Goal: Check status

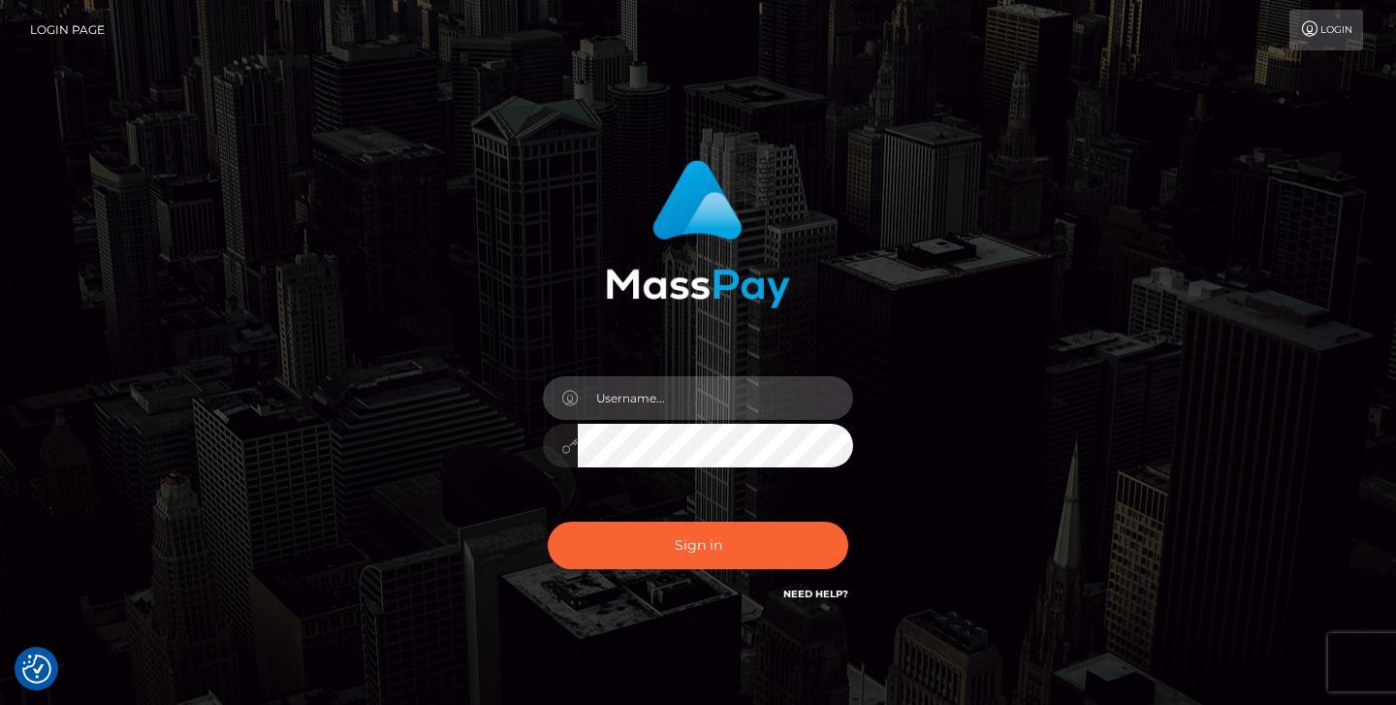
type input "jeremyfeist"
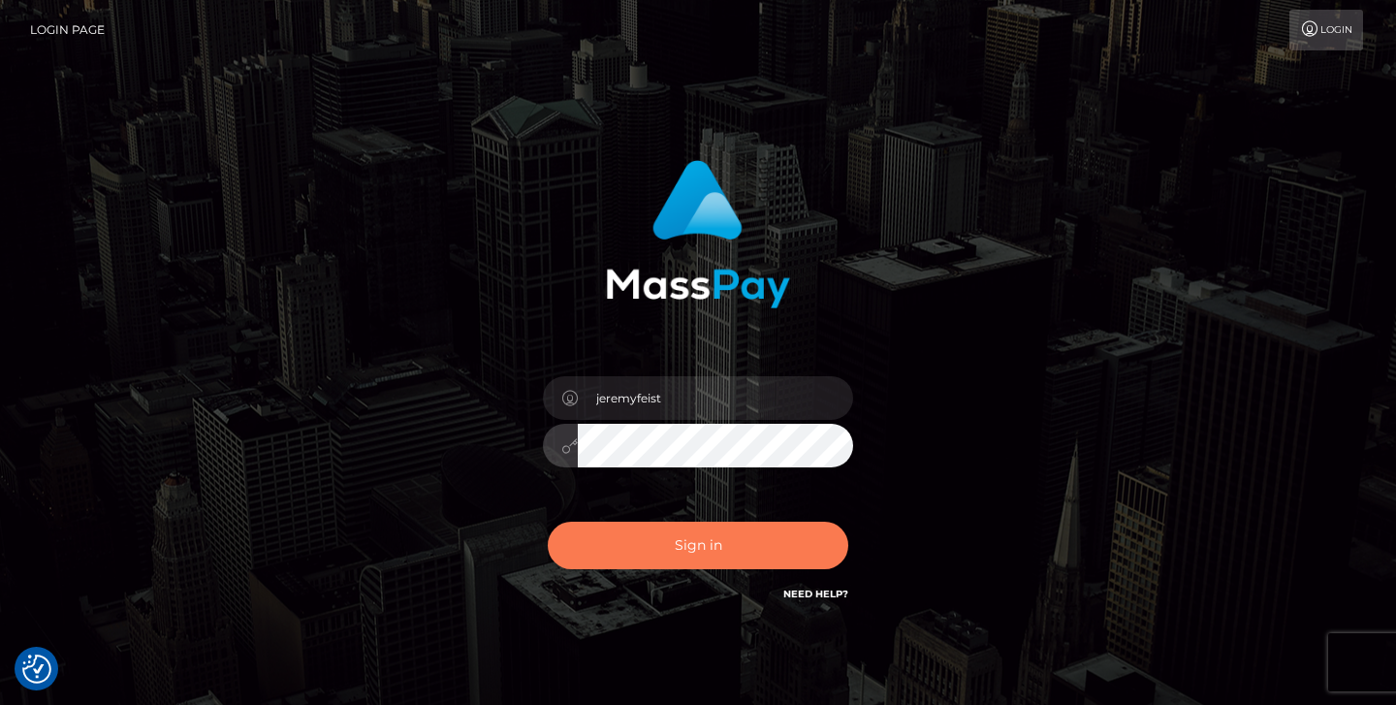
click at [670, 563] on button "Sign in" at bounding box center [698, 546] width 301 height 48
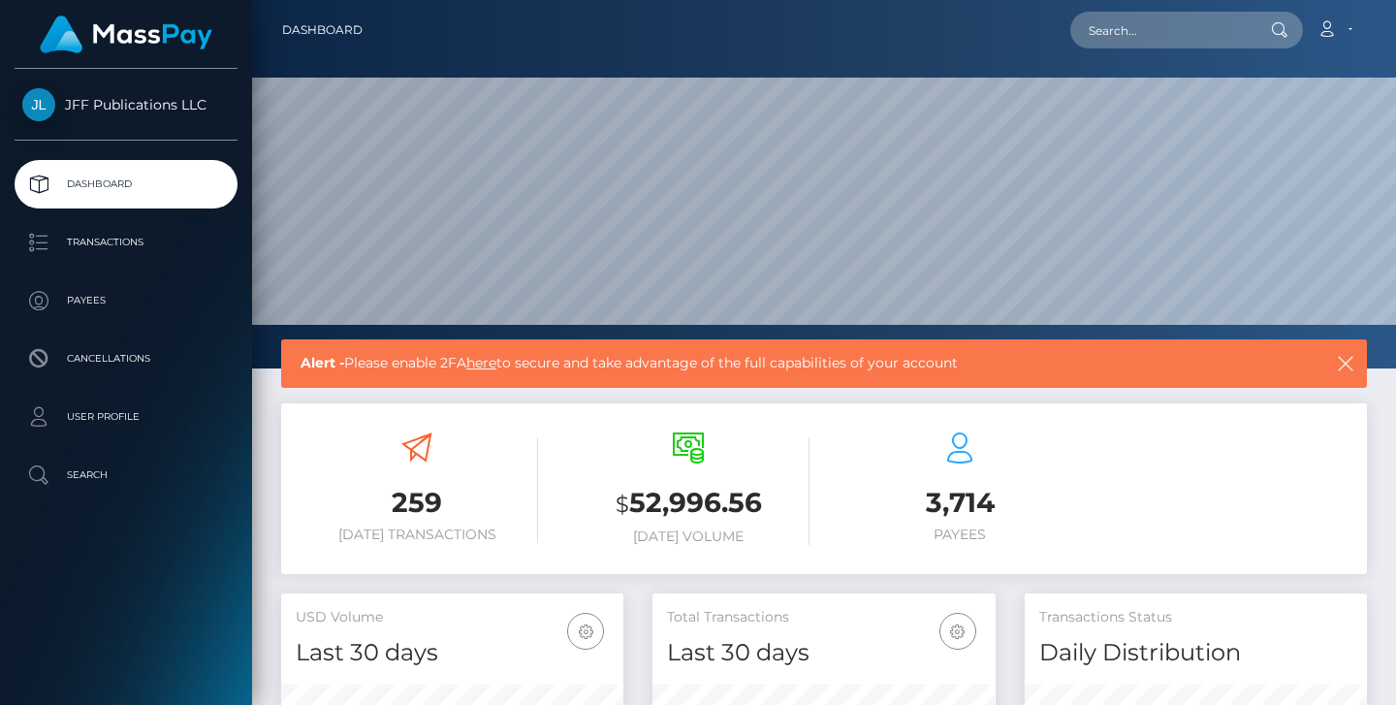
scroll to position [342, 343]
click at [82, 245] on p "Transactions" at bounding box center [125, 242] width 207 height 29
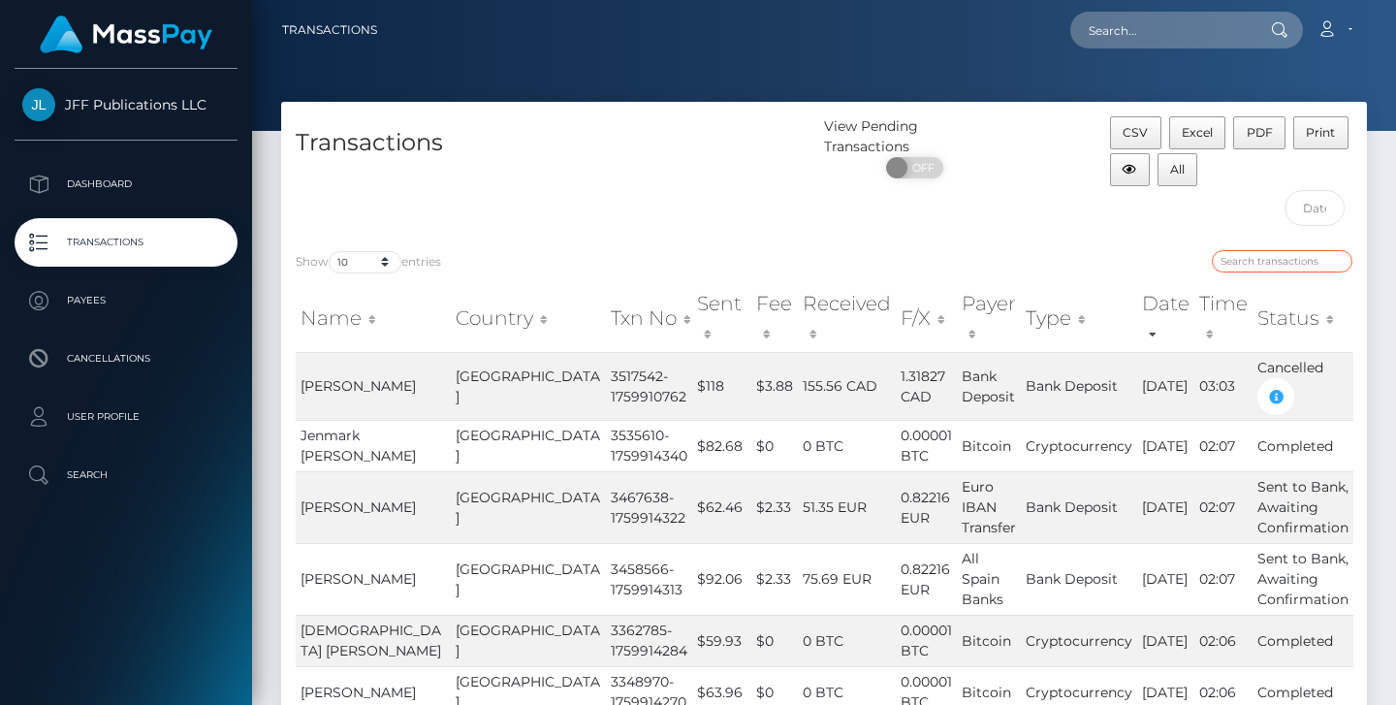
click at [1266, 266] on input "search" at bounding box center [1282, 261] width 141 height 22
paste input "1424826"
type input "1424826"
click at [1331, 210] on input "text" at bounding box center [1315, 208] width 61 height 36
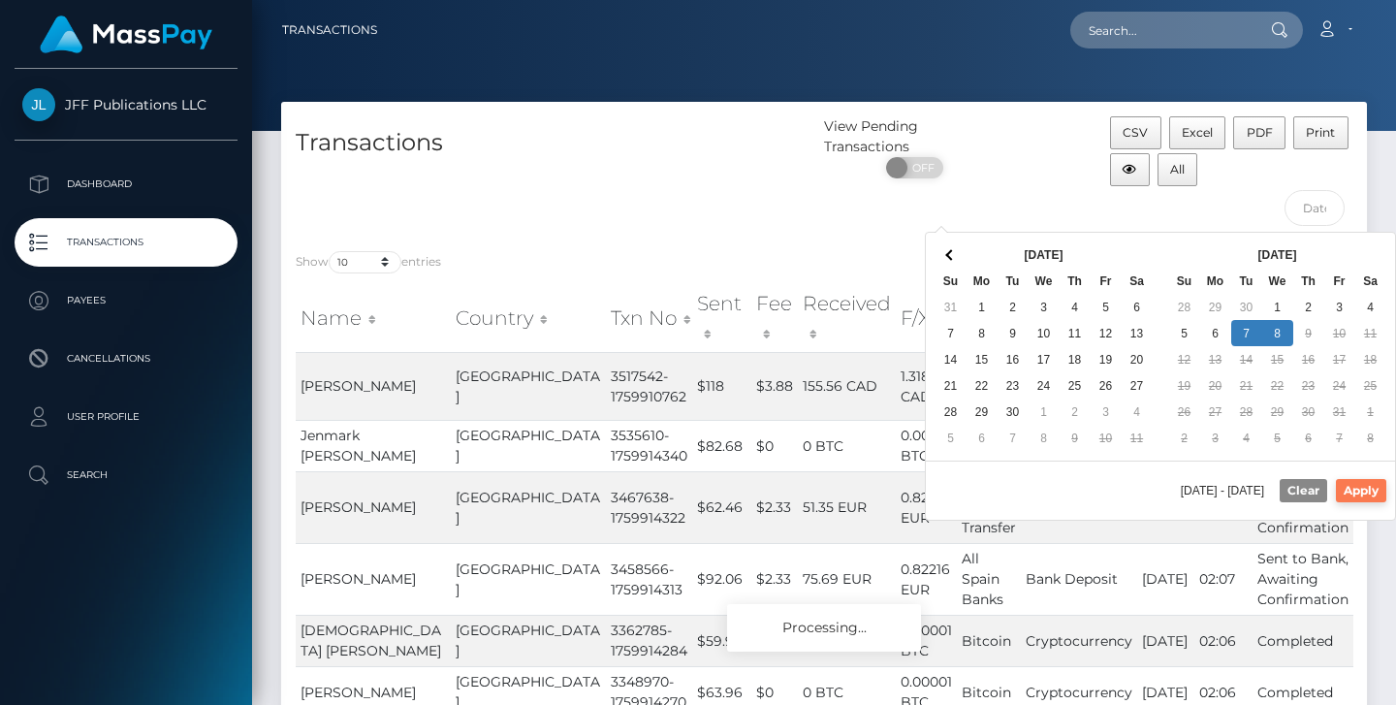
click at [1360, 499] on button "Apply" at bounding box center [1361, 490] width 50 height 23
type input "[DATE] - [DATE]"
